Goal: Task Accomplishment & Management: Use online tool/utility

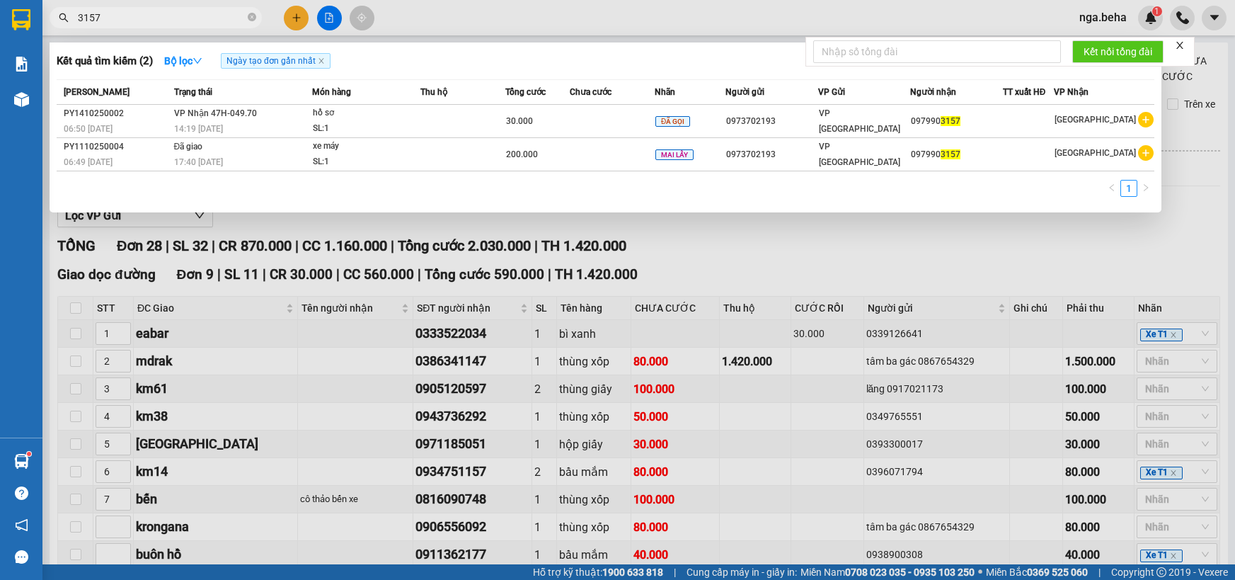
click at [122, 16] on input "3157" at bounding box center [161, 18] width 167 height 16
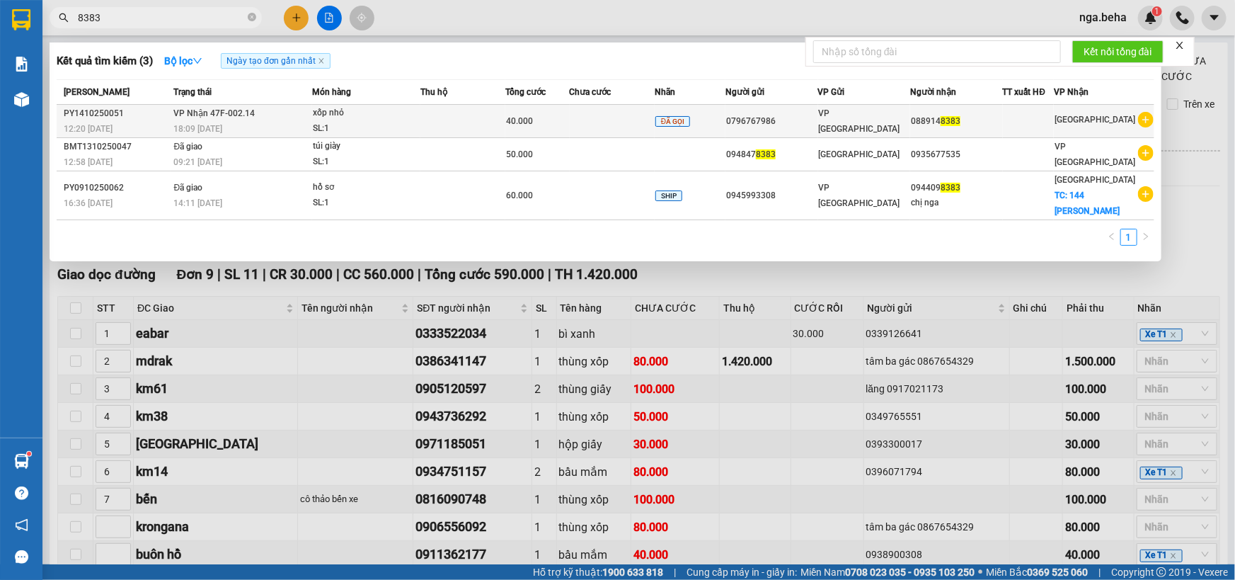
type input "8383"
click at [372, 123] on div "SL: 1" at bounding box center [366, 129] width 106 height 16
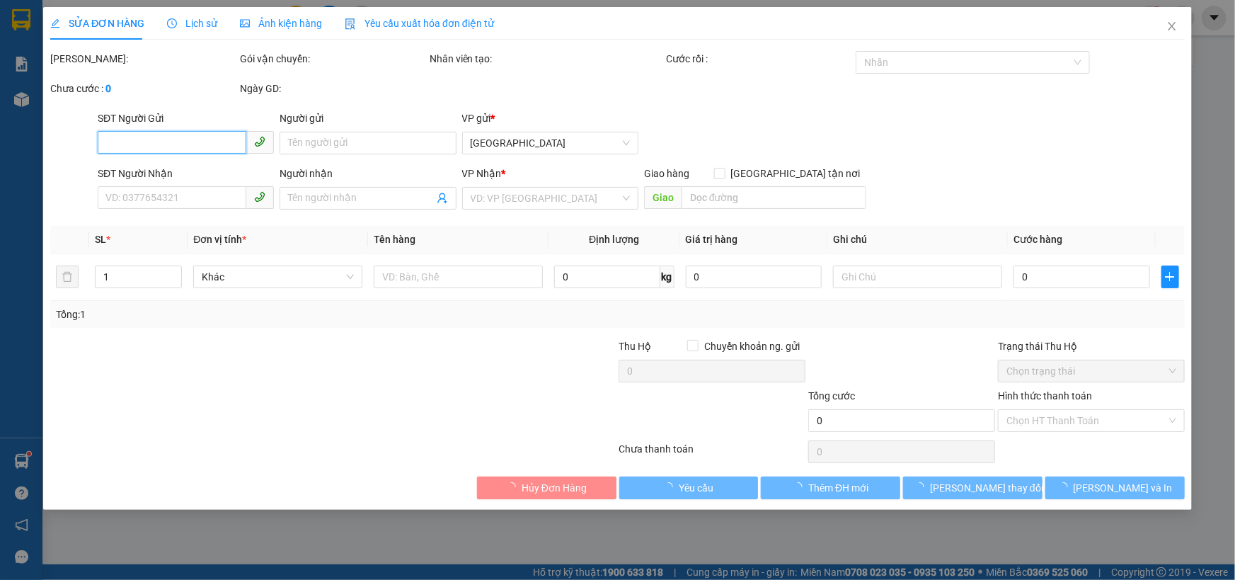
type input "0796767986"
type input "0889148383"
type input "40.000"
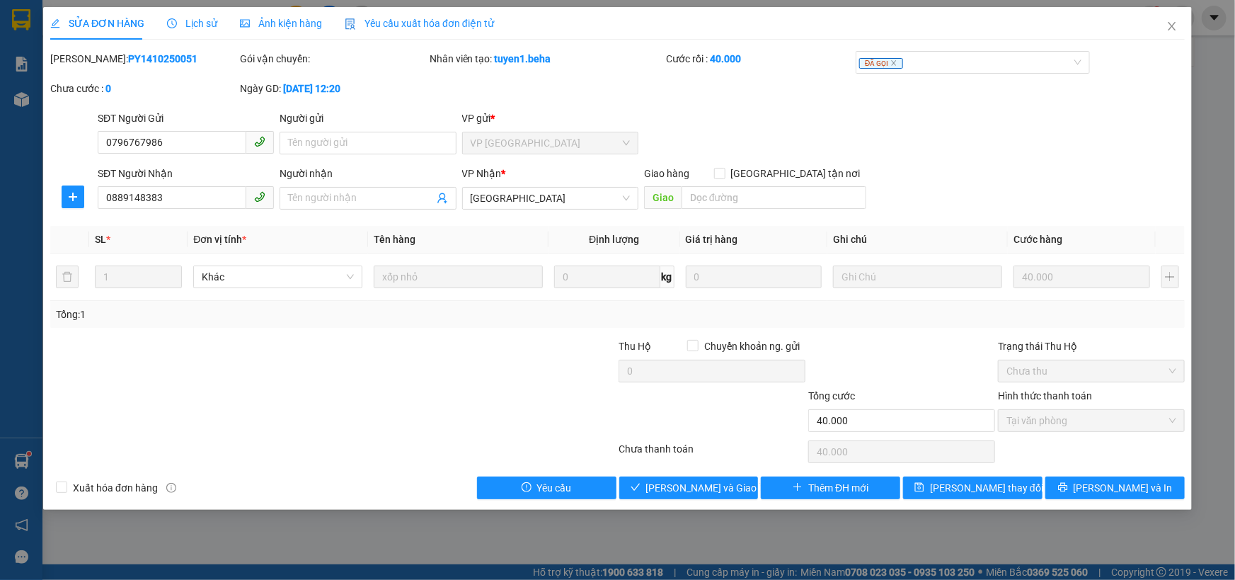
click at [265, 24] on span "Ảnh kiện hàng" at bounding box center [281, 23] width 82 height 11
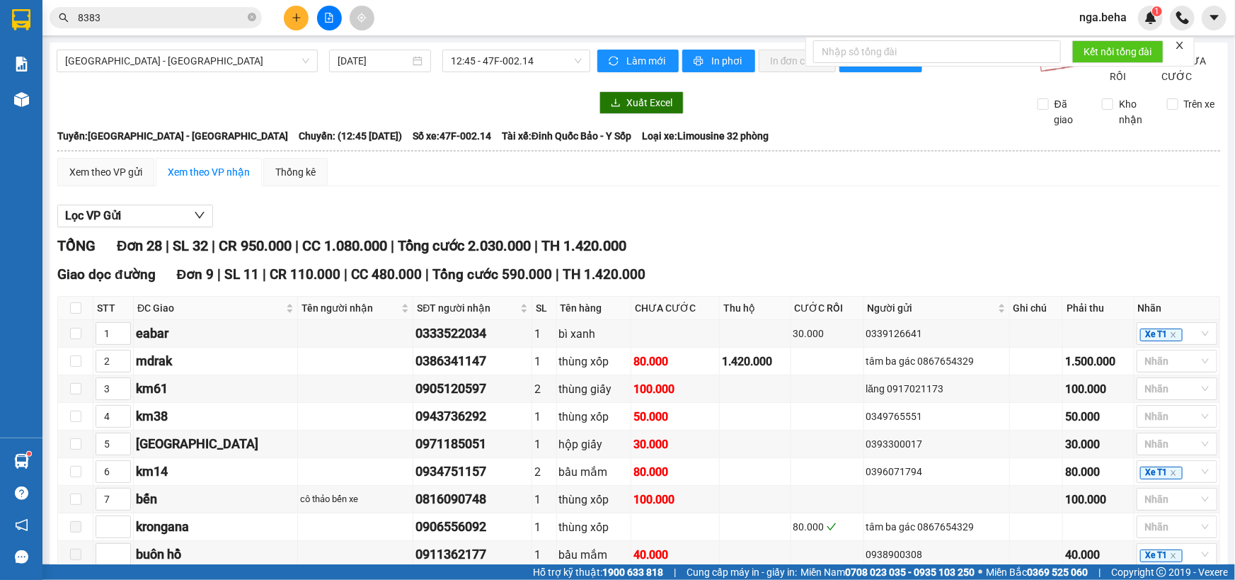
click at [183, 16] on input "8383" at bounding box center [161, 18] width 167 height 16
